Goal: Transaction & Acquisition: Purchase product/service

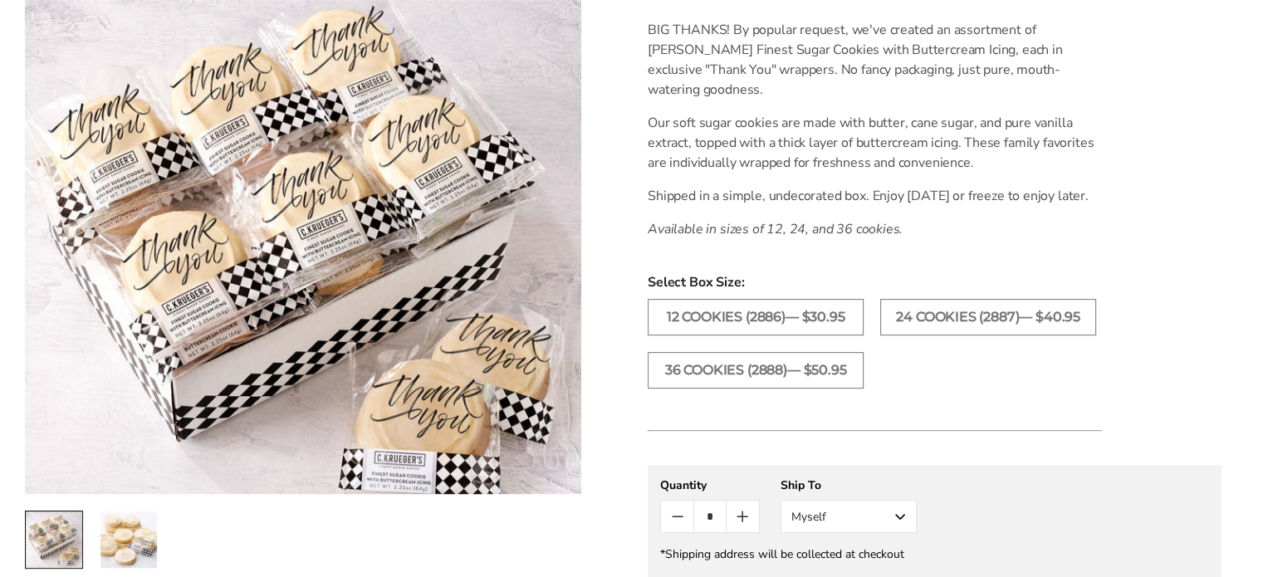
scroll to position [498, 0]
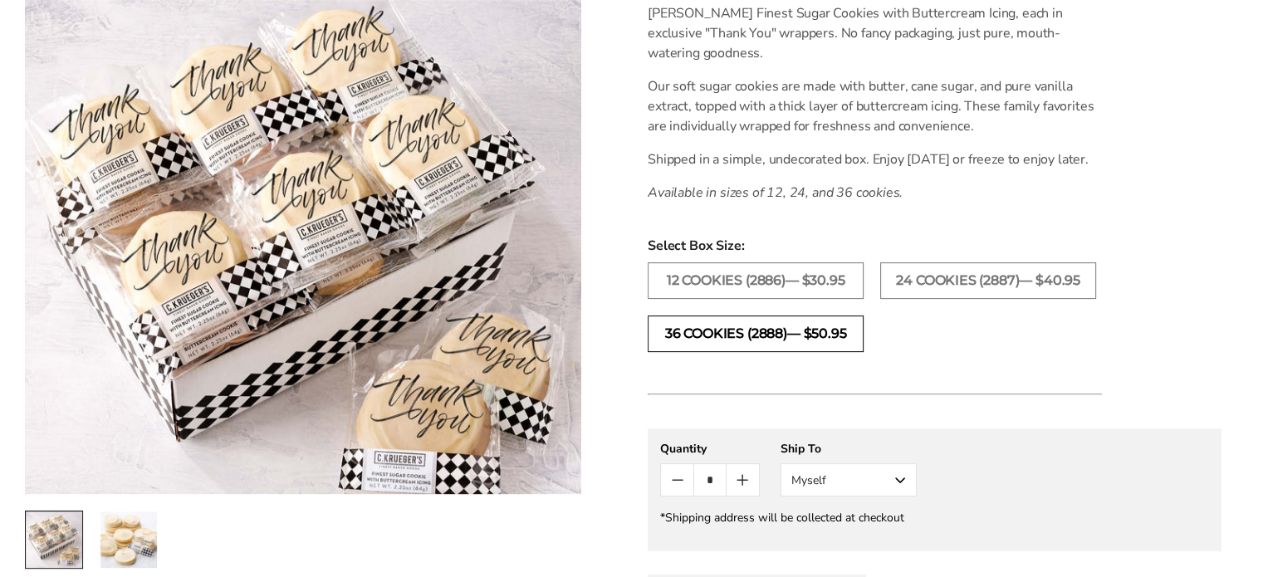
click at [732, 351] on label "36 COOKIES (2888)— $50.95" at bounding box center [756, 334] width 216 height 37
click at [741, 490] on icon "Count plus" at bounding box center [743, 480] width 20 height 20
click at [678, 490] on icon "Count minus" at bounding box center [678, 480] width 20 height 20
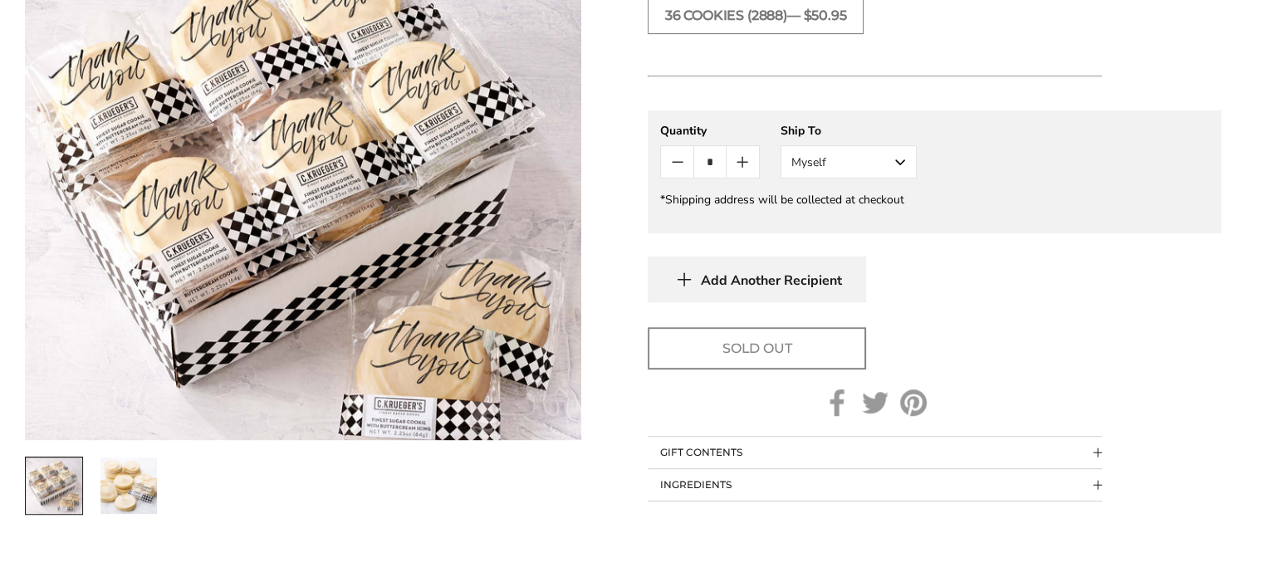
scroll to position [581, 0]
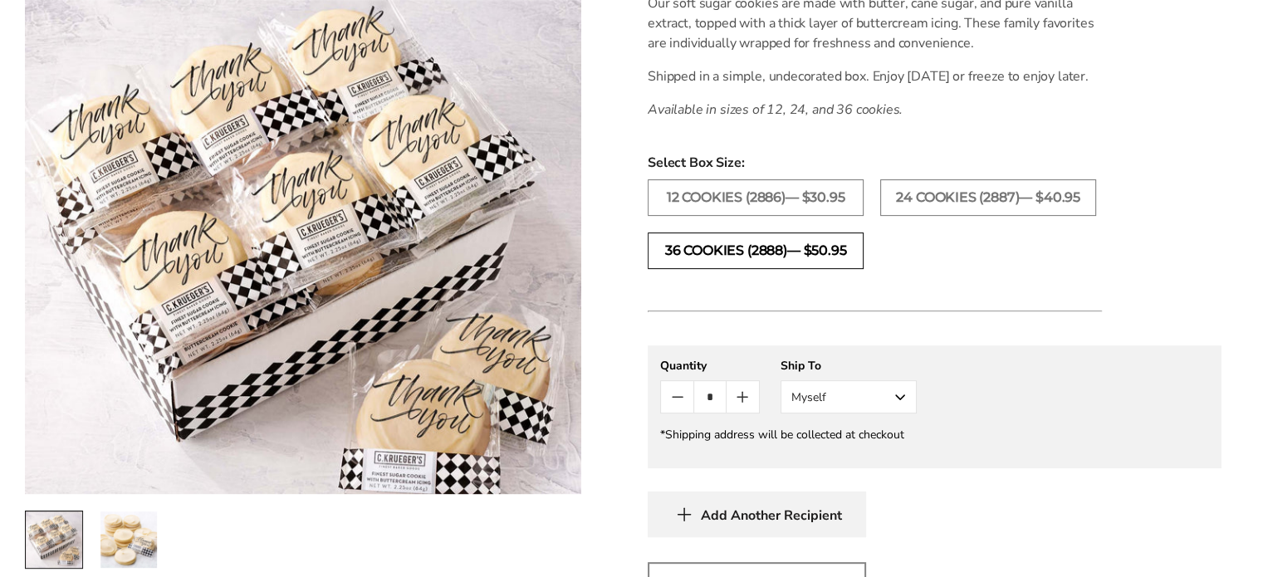
click at [700, 268] on label "36 COOKIES (2888)— $50.95" at bounding box center [756, 251] width 216 height 37
click at [937, 216] on label "24 COOKIES (2887)— $40.95" at bounding box center [988, 197] width 216 height 37
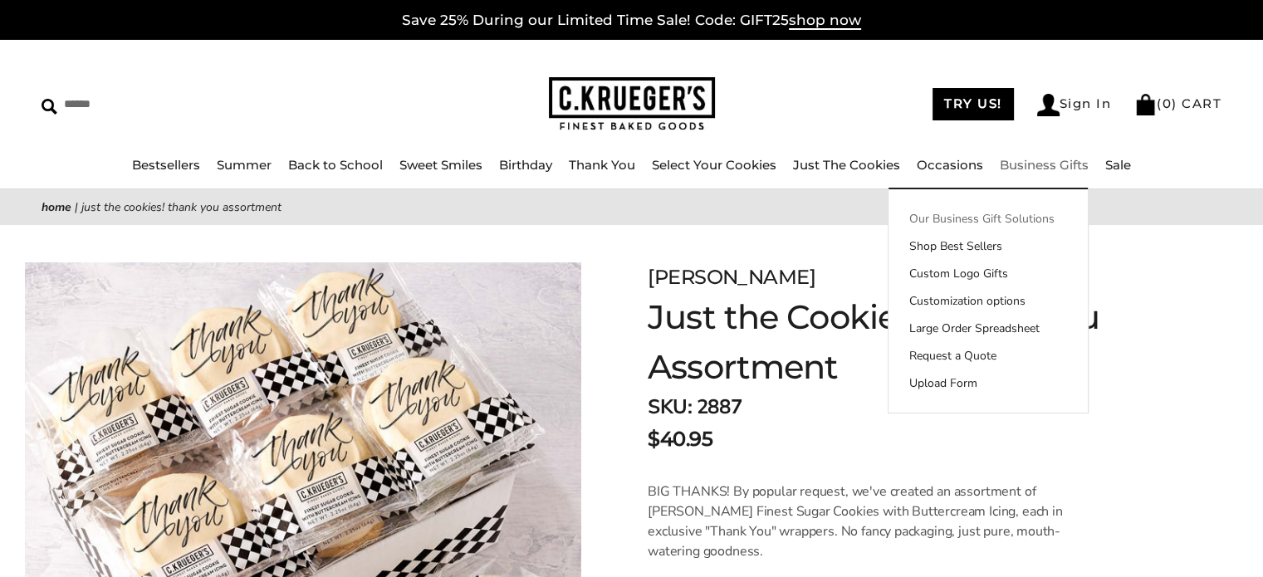
click at [1006, 218] on link "Our Business Gift Solutions" at bounding box center [988, 218] width 199 height 17
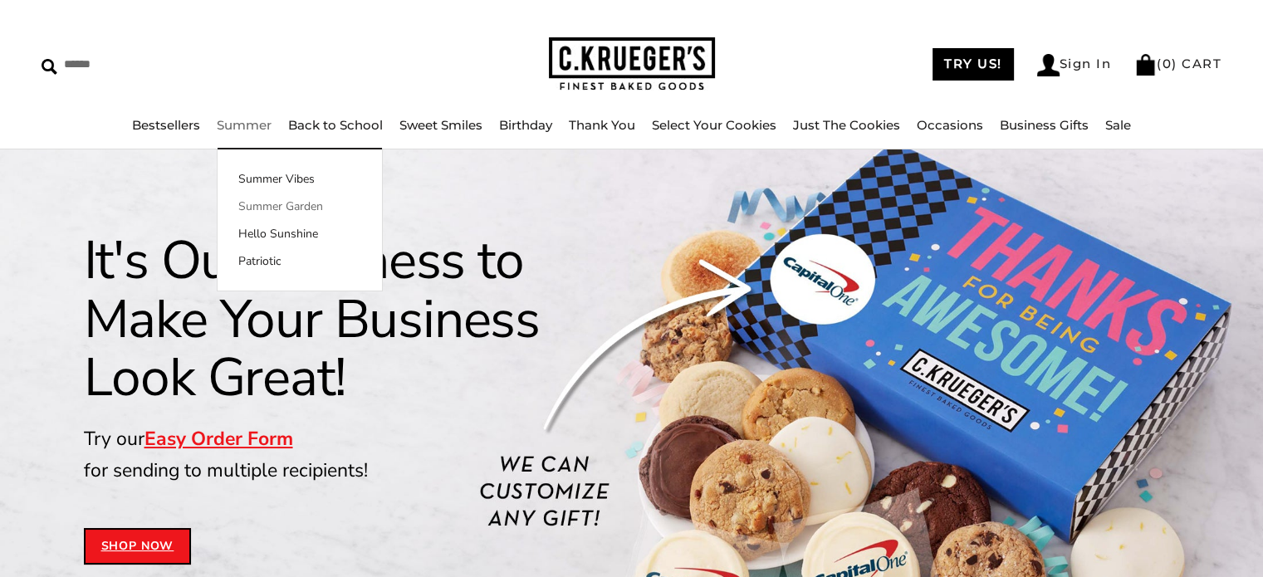
click at [250, 204] on link "Summer Garden" at bounding box center [300, 206] width 164 height 17
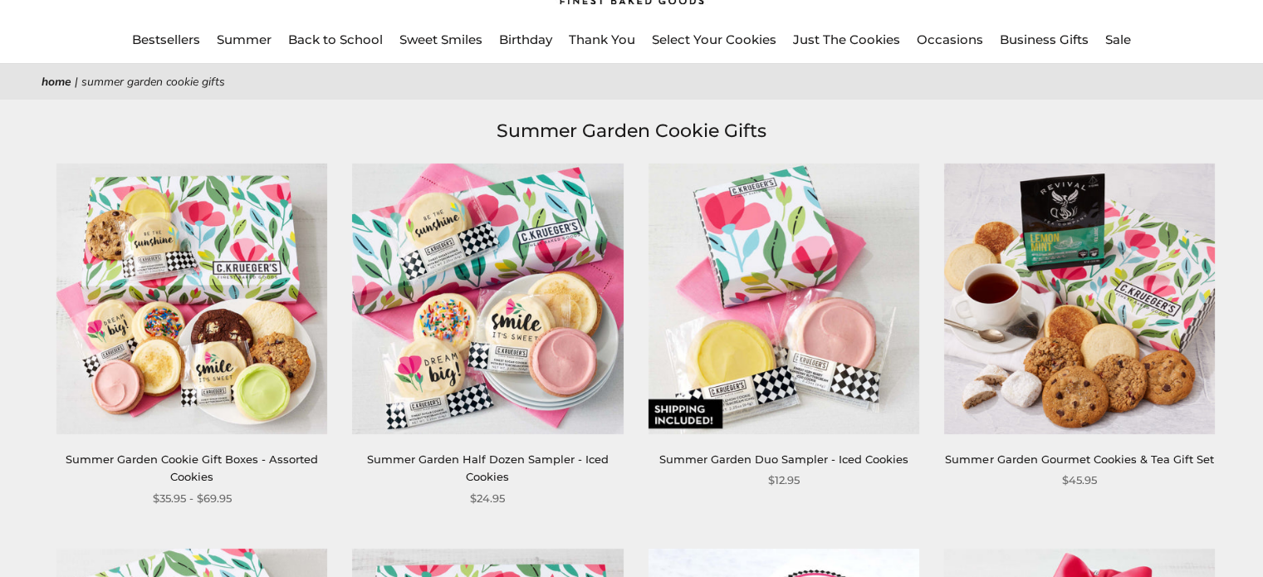
scroll to position [166, 0]
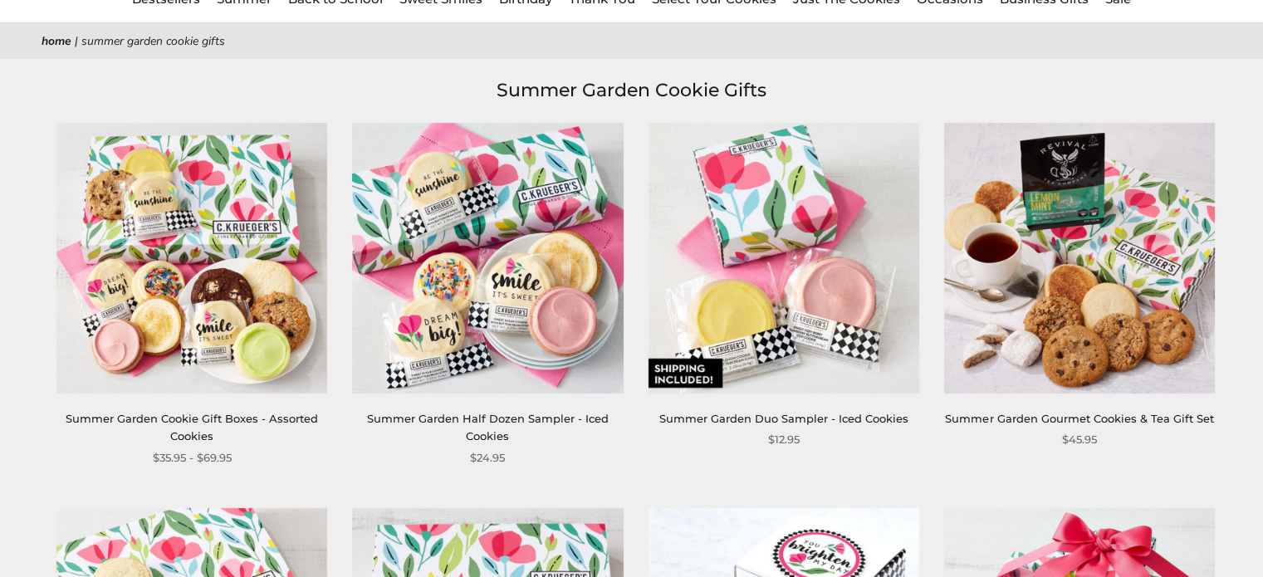
click at [191, 254] on img at bounding box center [191, 257] width 271 height 271
